Goal: Task Accomplishment & Management: Use online tool/utility

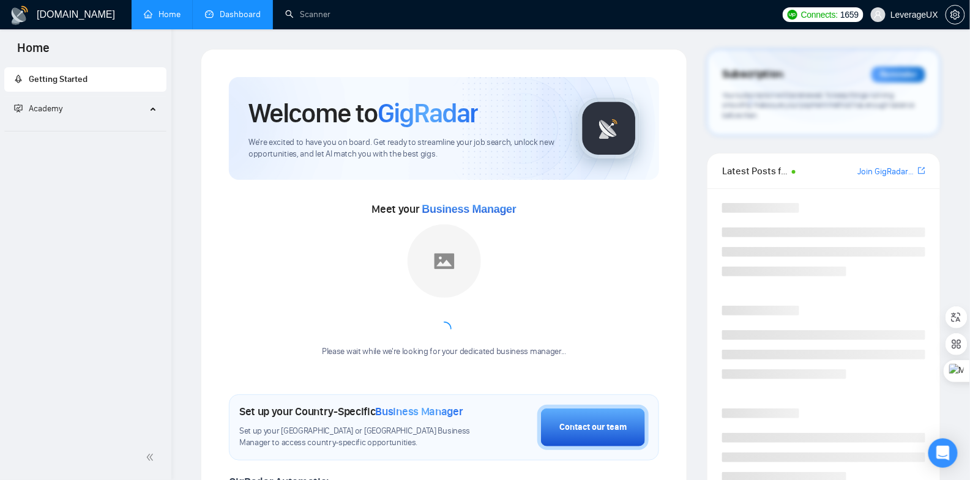
click at [238, 20] on link "Dashboard" at bounding box center [233, 14] width 56 height 10
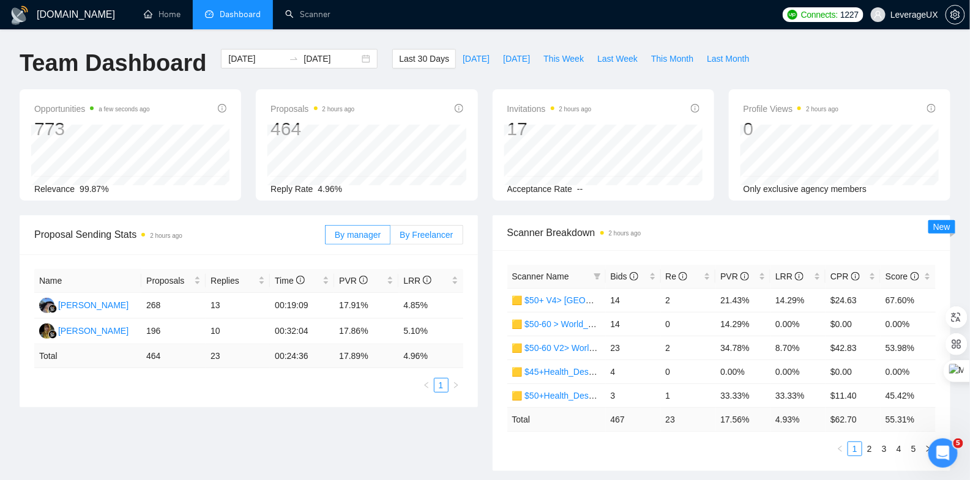
click at [442, 236] on span "By Freelancer" at bounding box center [426, 235] width 53 height 10
click at [390, 238] on input "By Freelancer" at bounding box center [390, 238] width 0 height 0
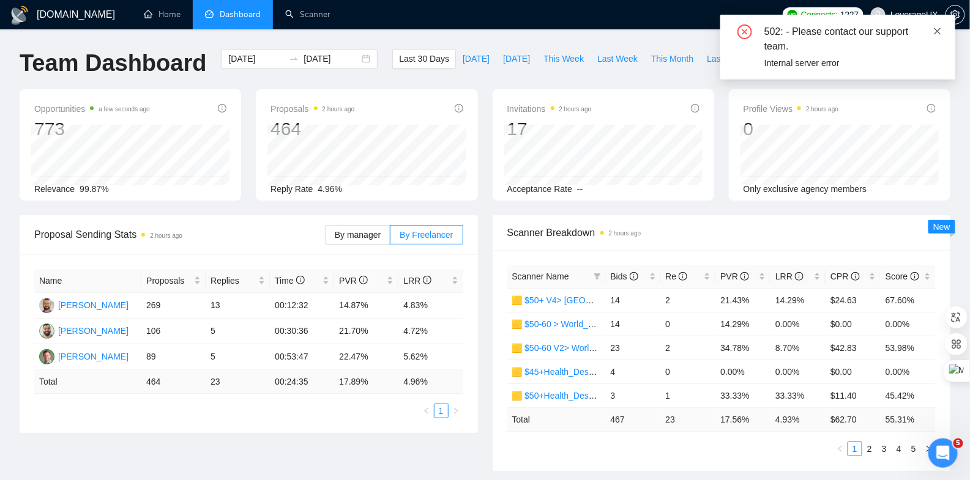
click at [939, 31] on icon "close" at bounding box center [937, 31] width 9 height 9
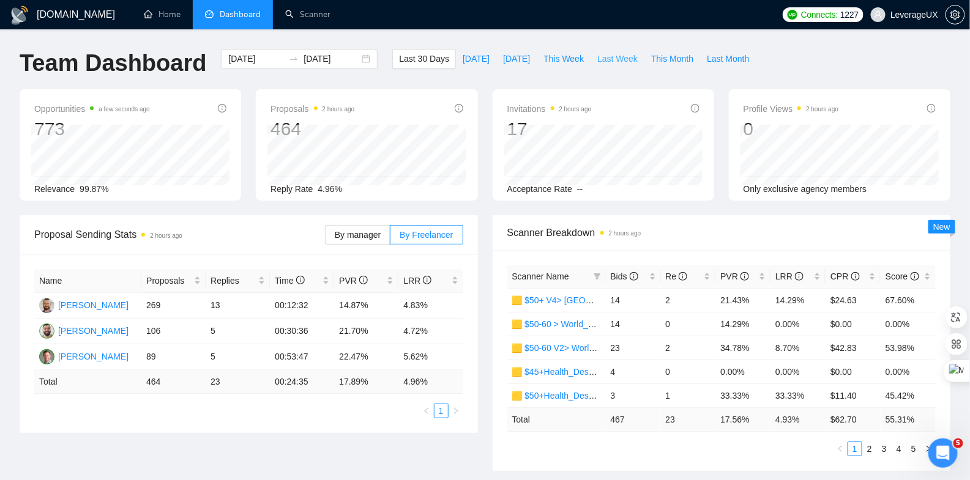
click at [615, 58] on span "Last Week" at bounding box center [617, 58] width 40 height 13
type input "[DATE]"
click at [366, 54] on div "[DATE] [DATE]" at bounding box center [299, 59] width 157 height 20
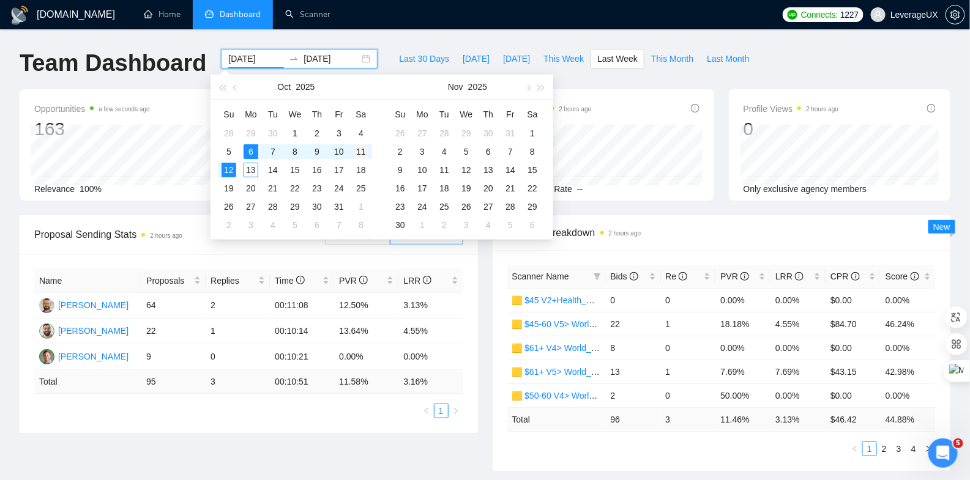
type input "[DATE]"
click at [363, 153] on div "11" at bounding box center [361, 151] width 15 height 15
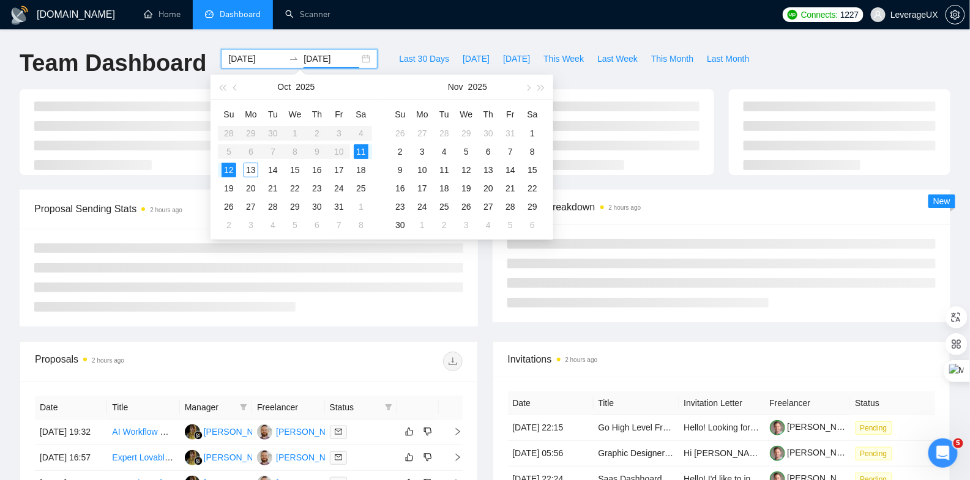
type input "[DATE]"
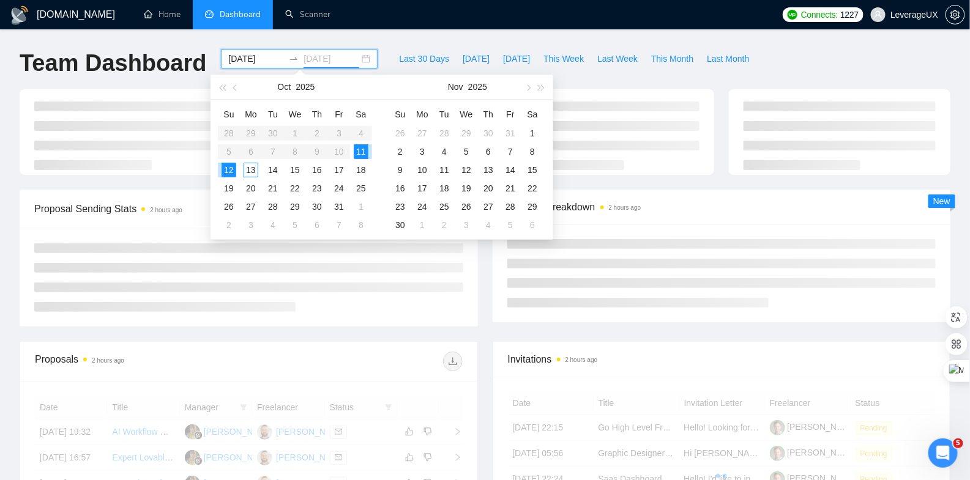
click at [226, 168] on div "12" at bounding box center [228, 170] width 15 height 15
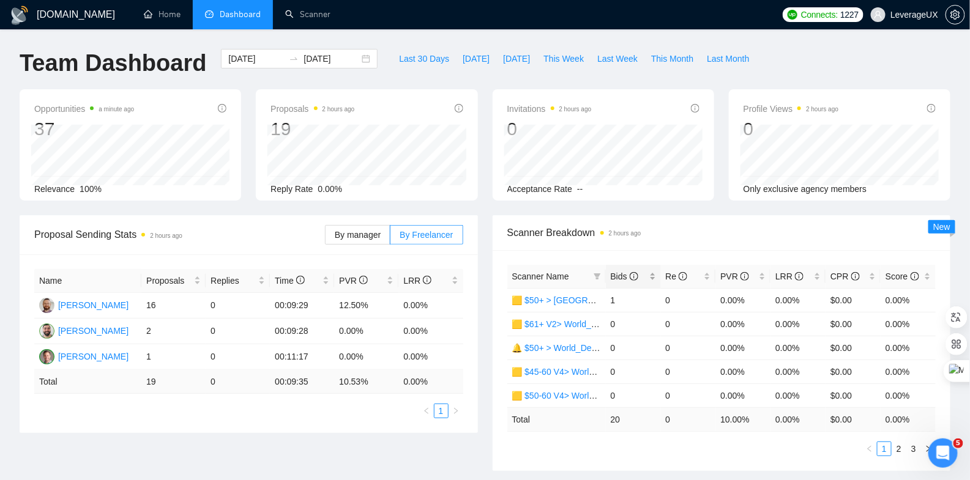
click at [625, 272] on span "Bids" at bounding box center [625, 277] width 28 height 10
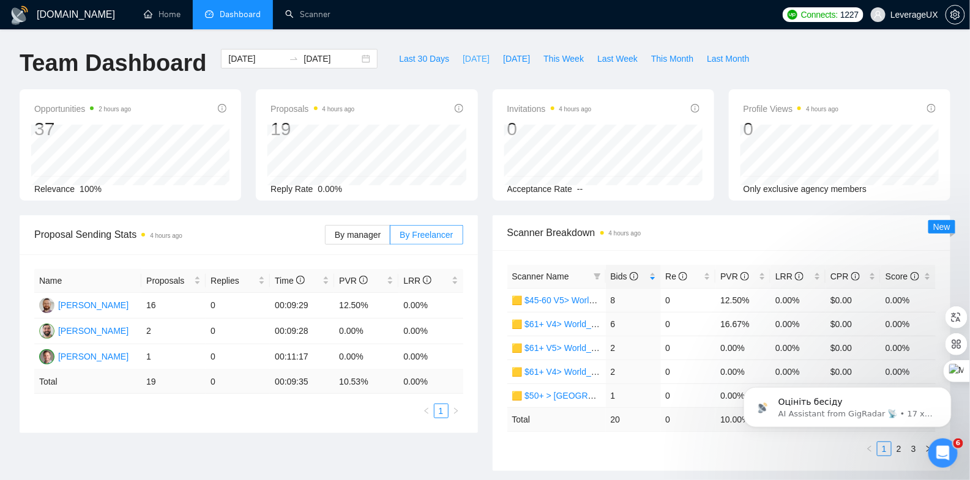
click at [477, 59] on button "[DATE]" at bounding box center [476, 59] width 40 height 20
type input "[DATE]"
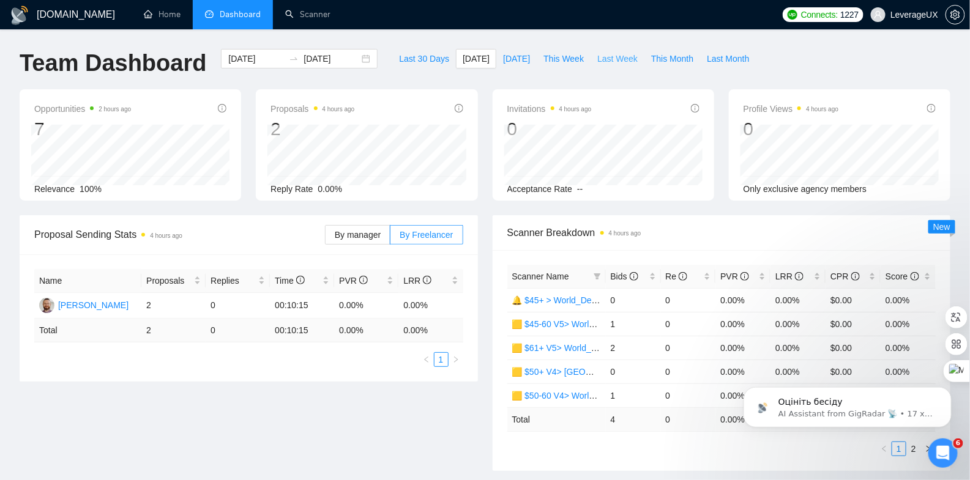
drag, startPoint x: 600, startPoint y: 59, endPoint x: 597, endPoint y: 88, distance: 28.9
click at [600, 59] on span "Last Week" at bounding box center [617, 58] width 40 height 13
type input "[DATE]"
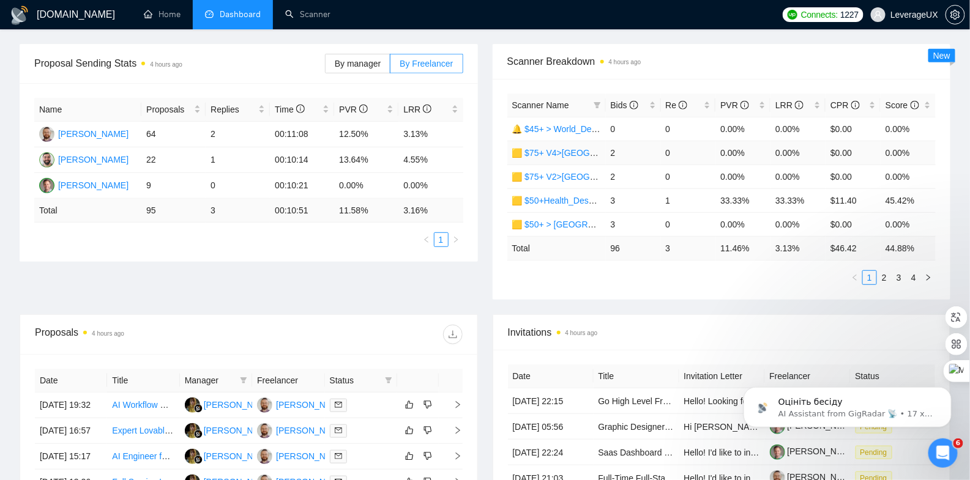
scroll to position [200, 0]
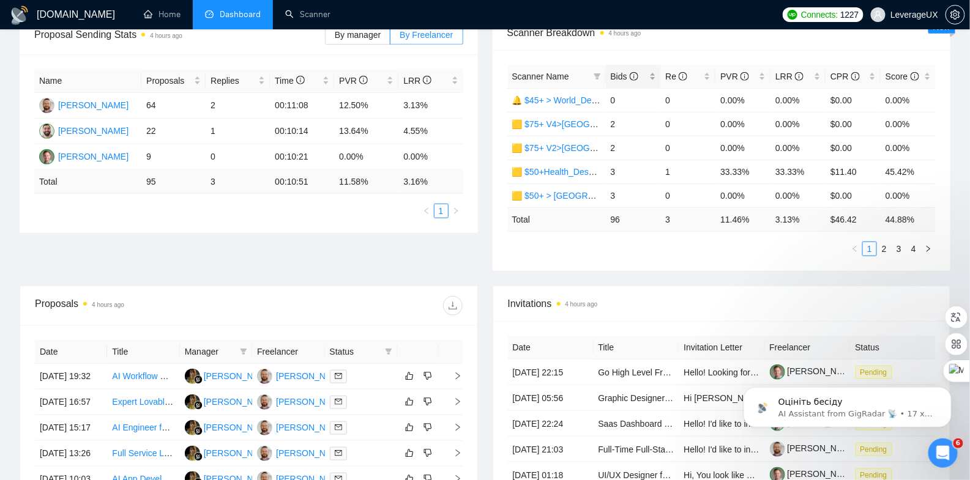
click at [622, 73] on span "Bids" at bounding box center [625, 77] width 28 height 10
click at [886, 247] on link "2" at bounding box center [883, 248] width 13 height 13
click at [902, 248] on link "3" at bounding box center [898, 248] width 13 height 13
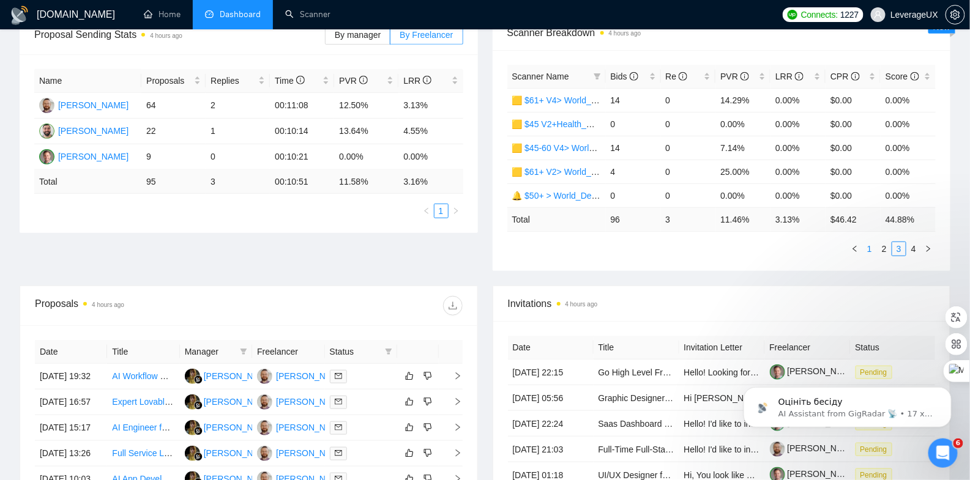
click at [871, 248] on link "1" at bounding box center [869, 248] width 13 height 13
click at [548, 184] on td "🟨 $50+ > [GEOGRAPHIC_DATA]+[GEOGRAPHIC_DATA] Only_Tony-UX/UI_General" at bounding box center [556, 196] width 99 height 24
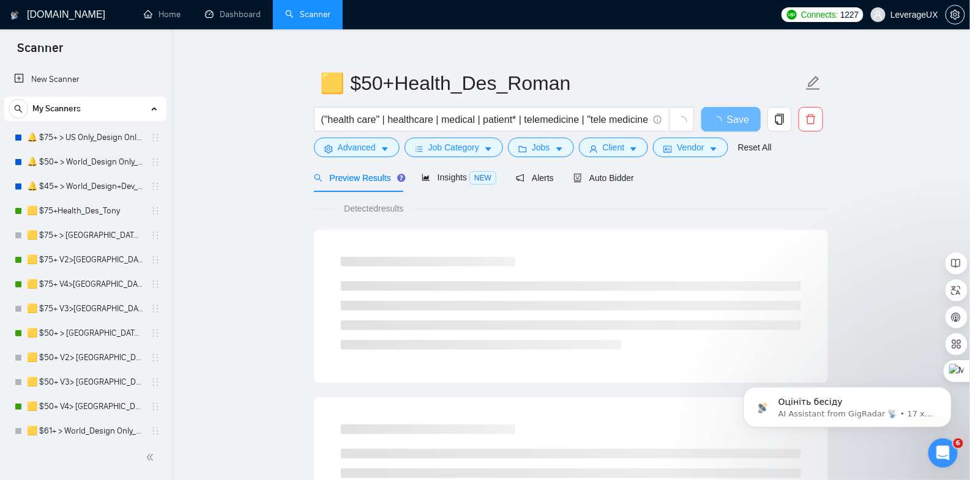
scroll to position [42, 0]
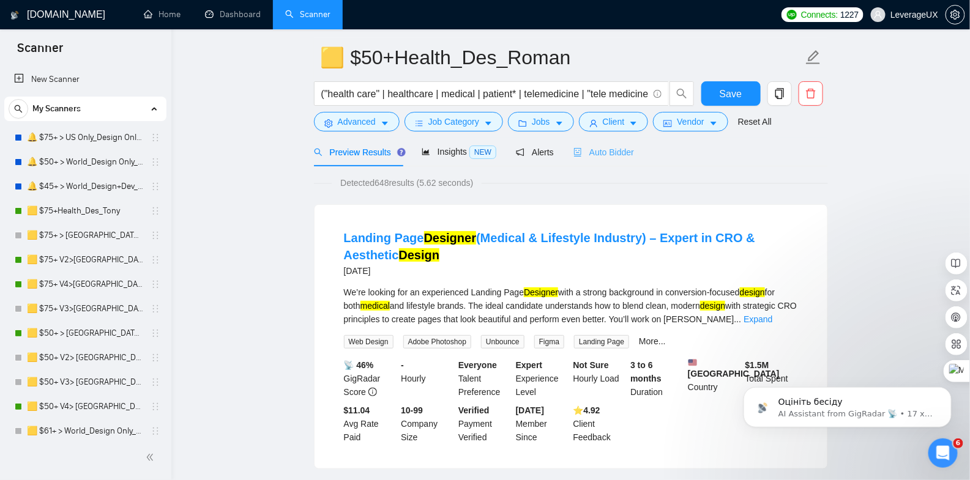
drag, startPoint x: 595, startPoint y: 145, endPoint x: 598, endPoint y: 154, distance: 9.1
click at [595, 146] on div "Auto Bidder" at bounding box center [603, 152] width 61 height 29
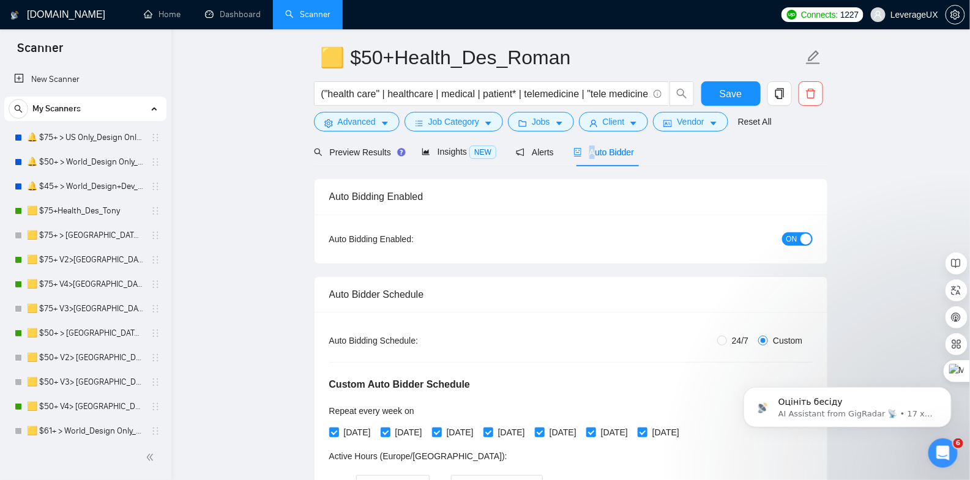
scroll to position [102, 0]
